Goal: Use online tool/utility: Utilize a website feature to perform a specific function

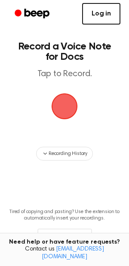
click at [98, 13] on link "Log in" at bounding box center [101, 14] width 38 height 22
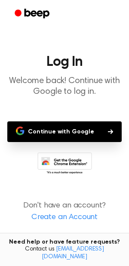
click at [92, 123] on button "Continue with Google" at bounding box center [64, 131] width 114 height 21
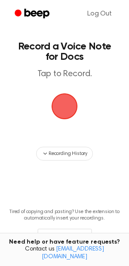
click at [59, 105] on span "button" at bounding box center [65, 106] width 26 height 26
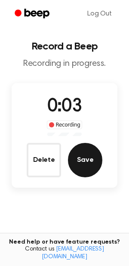
click at [82, 156] on button "Save" at bounding box center [85, 160] width 34 height 34
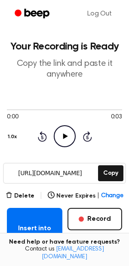
click at [69, 136] on icon "Play Audio" at bounding box center [65, 136] width 22 height 22
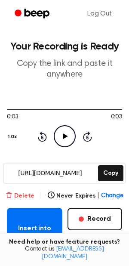
click at [22, 191] on button "Delete" at bounding box center [20, 195] width 29 height 9
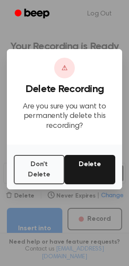
click at [88, 167] on button "Delete" at bounding box center [90, 169] width 51 height 29
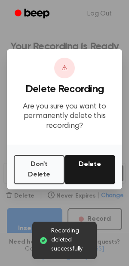
click at [88, 167] on button "Delete" at bounding box center [90, 169] width 51 height 29
click at [40, 168] on button "Don't Delete" at bounding box center [39, 169] width 51 height 29
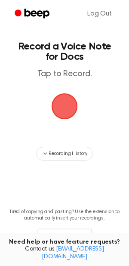
click at [68, 104] on span "button" at bounding box center [64, 106] width 24 height 24
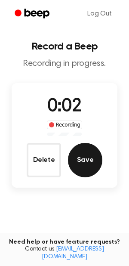
click at [86, 147] on button "Save" at bounding box center [85, 160] width 34 height 34
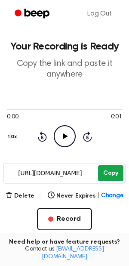
click at [106, 179] on button "Copy" at bounding box center [110, 173] width 25 height 16
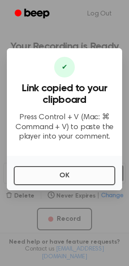
click at [79, 173] on button "OK" at bounding box center [65, 175] width 102 height 19
